Goal: Information Seeking & Learning: Learn about a topic

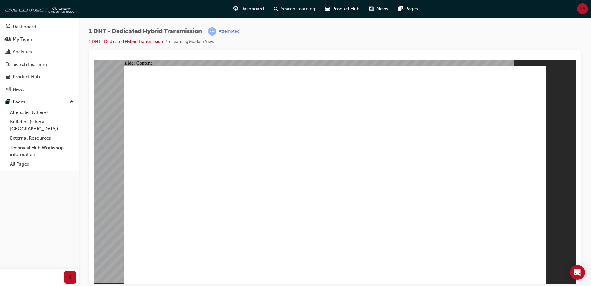
click at [379, 32] on div "1 DHT - Dedicated Hybrid Transmission | Attempted 1 DHT - Dedicated Hybrid Tran…" at bounding box center [335, 38] width 493 height 23
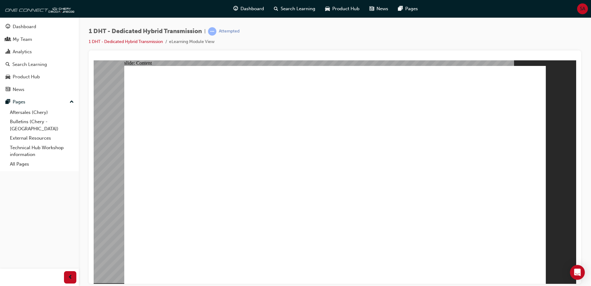
drag, startPoint x: 457, startPoint y: 243, endPoint x: 461, endPoint y: 243, distance: 3.5
drag, startPoint x: 453, startPoint y: 249, endPoint x: 534, endPoint y: 253, distance: 80.2
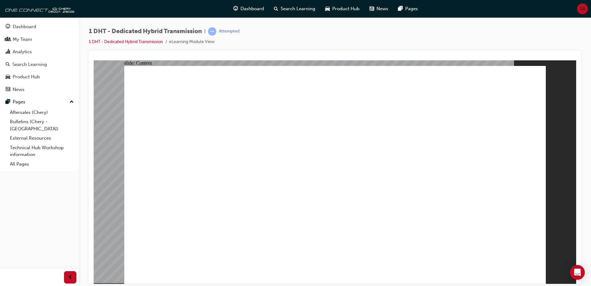
drag, startPoint x: 531, startPoint y: 249, endPoint x: 508, endPoint y: 247, distance: 22.6
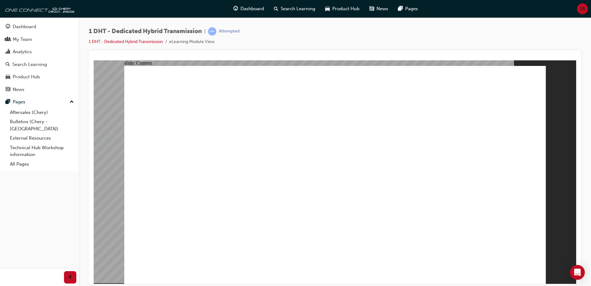
drag, startPoint x: 496, startPoint y: 247, endPoint x: 453, endPoint y: 254, distance: 44.1
drag, startPoint x: 409, startPoint y: 191, endPoint x: 347, endPoint y: 202, distance: 63.8
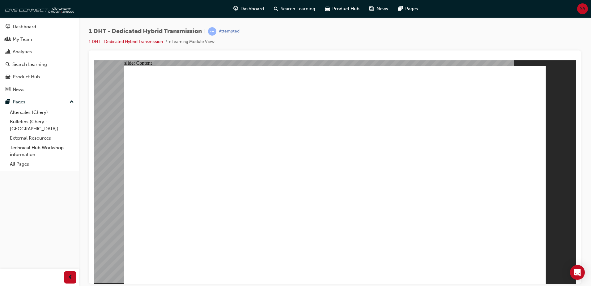
type input "21"
drag, startPoint x: 459, startPoint y: 243, endPoint x: 518, endPoint y: 253, distance: 59.9
